Goal: Task Accomplishment & Management: Manage account settings

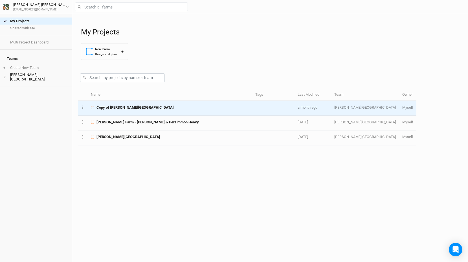
click at [124, 107] on span "Copy of [PERSON_NAME][GEOGRAPHIC_DATA]" at bounding box center [134, 107] width 77 height 5
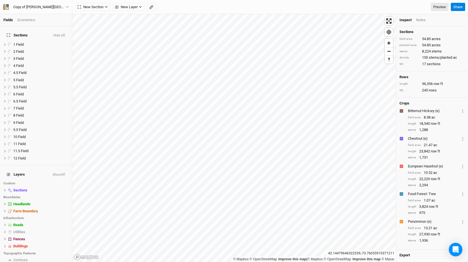
click at [27, 19] on div "Economics" at bounding box center [26, 19] width 18 height 5
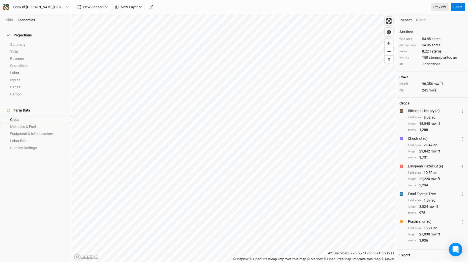
click at [27, 116] on link "Crops" at bounding box center [36, 119] width 72 height 7
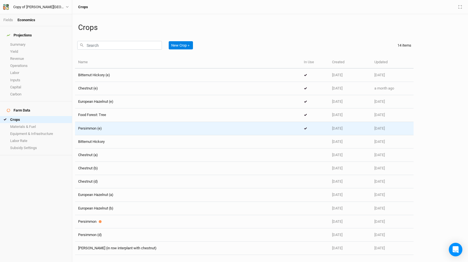
click at [133, 132] on td "Persimmon (e)" at bounding box center [188, 128] width 226 height 13
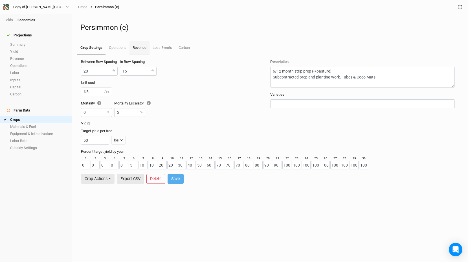
click at [146, 50] on link "Revenue" at bounding box center [140, 48] width 20 height 14
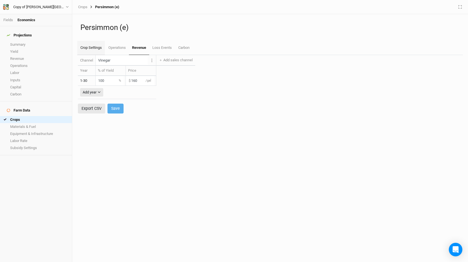
click at [97, 48] on link "Crop Settings" at bounding box center [91, 48] width 28 height 14
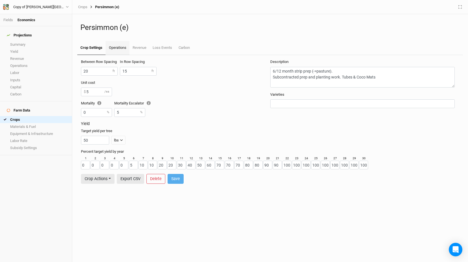
click at [120, 49] on link "Operations" at bounding box center [118, 48] width 24 height 14
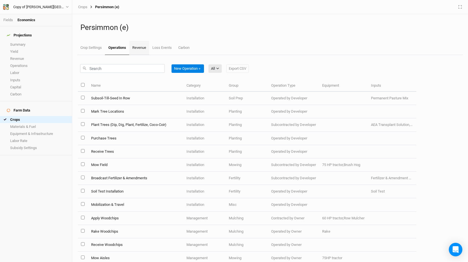
click at [143, 48] on link "Revenue" at bounding box center [139, 48] width 20 height 14
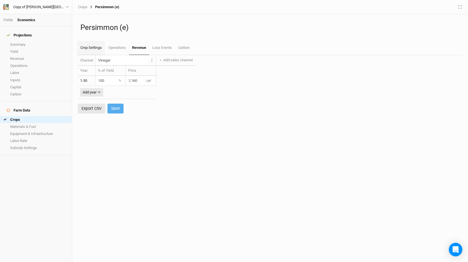
click at [89, 46] on link "Crop Settings" at bounding box center [91, 48] width 28 height 14
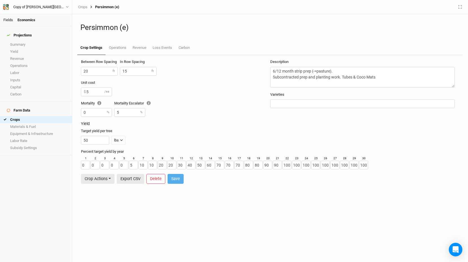
click at [8, 20] on link "Fields" at bounding box center [8, 20] width 10 height 4
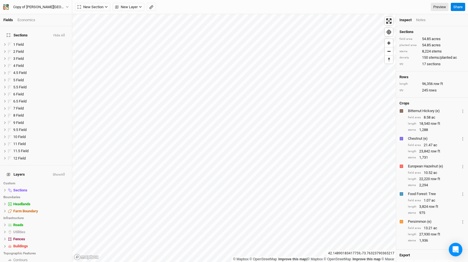
click at [27, 21] on div "Economics" at bounding box center [26, 19] width 18 height 5
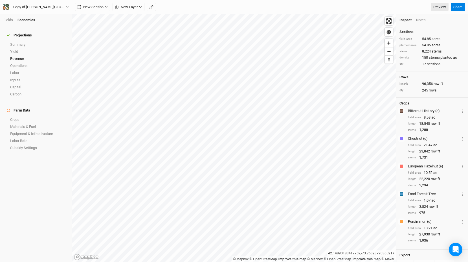
click at [38, 56] on link "Revenue" at bounding box center [36, 58] width 72 height 7
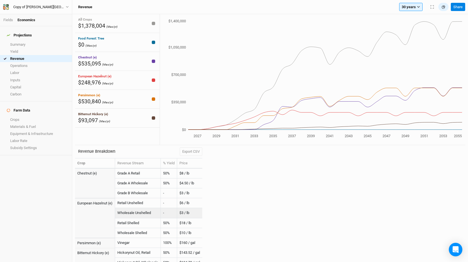
scroll to position [6, 0]
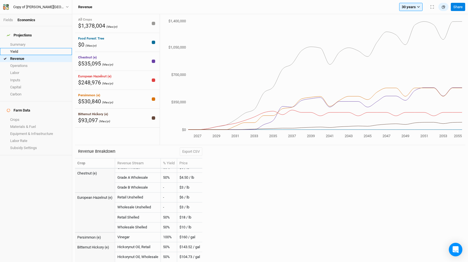
click at [41, 48] on link "Yield" at bounding box center [36, 51] width 72 height 7
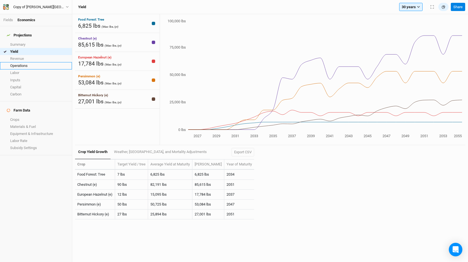
click at [30, 63] on link "Operations" at bounding box center [36, 65] width 72 height 7
